Goal: Information Seeking & Learning: Learn about a topic

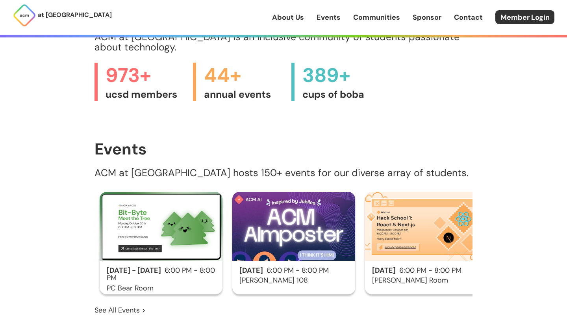
scroll to position [359, 0]
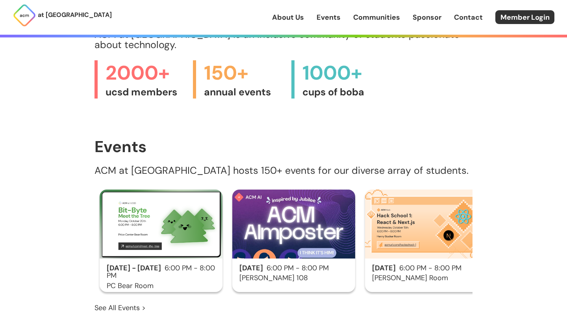
click at [319, 211] on img at bounding box center [293, 223] width 123 height 69
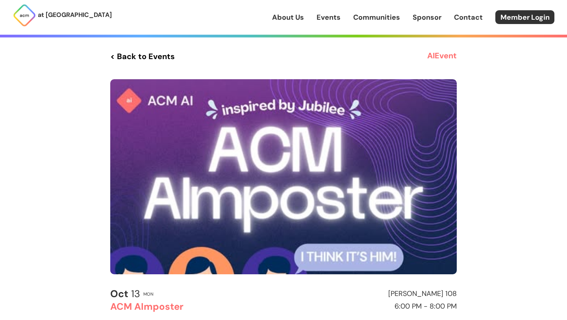
scroll to position [52, 0]
